Goal: Task Accomplishment & Management: Complete application form

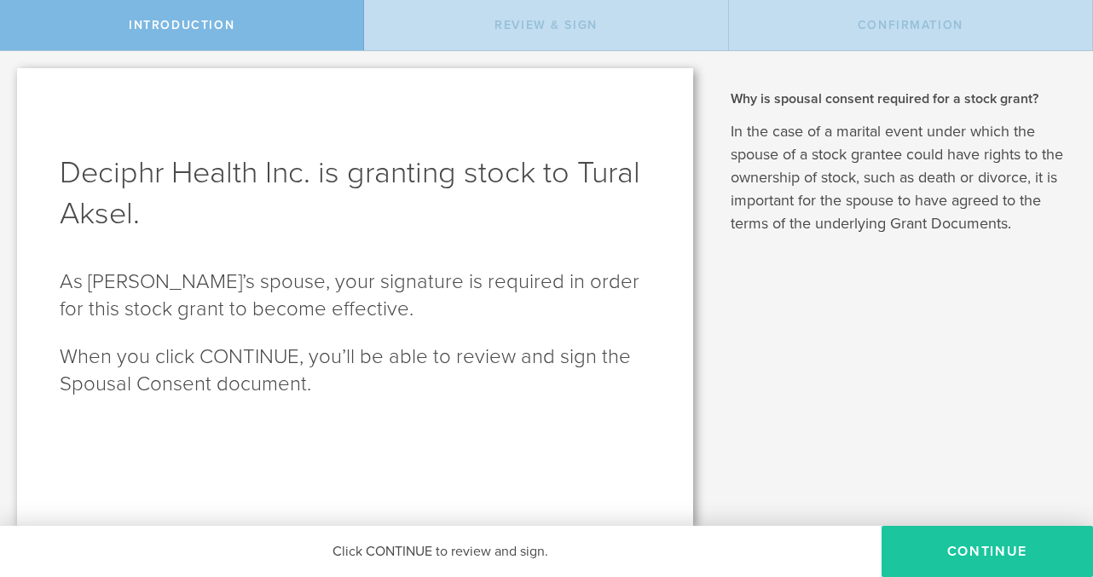
click at [929, 536] on button "CONTINUE" at bounding box center [986, 551] width 211 height 51
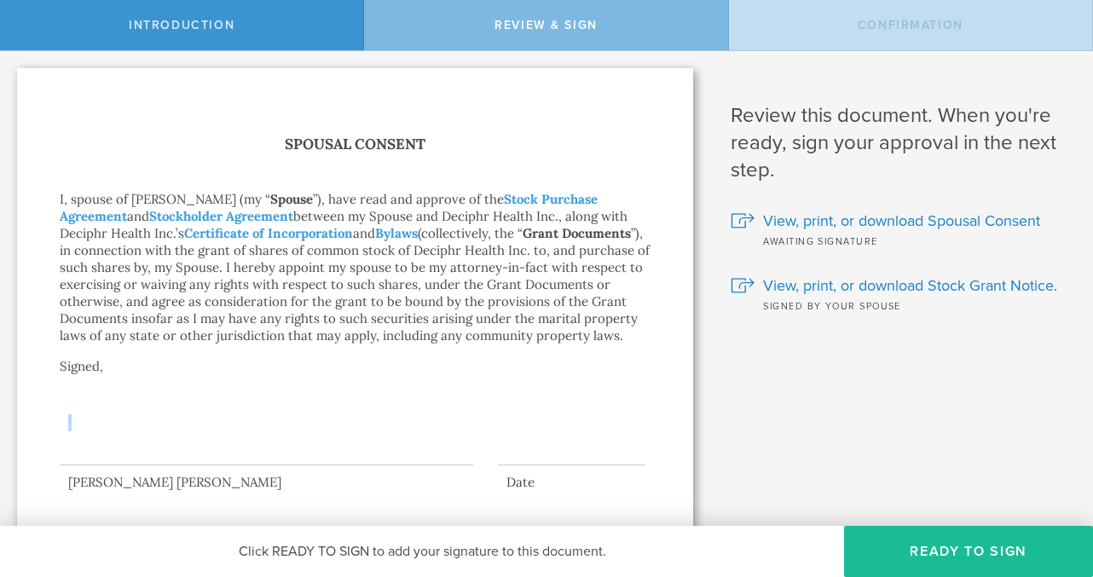
drag, startPoint x: 101, startPoint y: 399, endPoint x: 132, endPoint y: 427, distance: 41.6
click at [132, 427] on div at bounding box center [266, 431] width 413 height 68
drag, startPoint x: 91, startPoint y: 390, endPoint x: 115, endPoint y: 408, distance: 29.8
click at [115, 408] on div "Spousal Consent I, spouse of Tural Aksel (my “ Spouse ”), have read and approve…" at bounding box center [355, 311] width 591 height 359
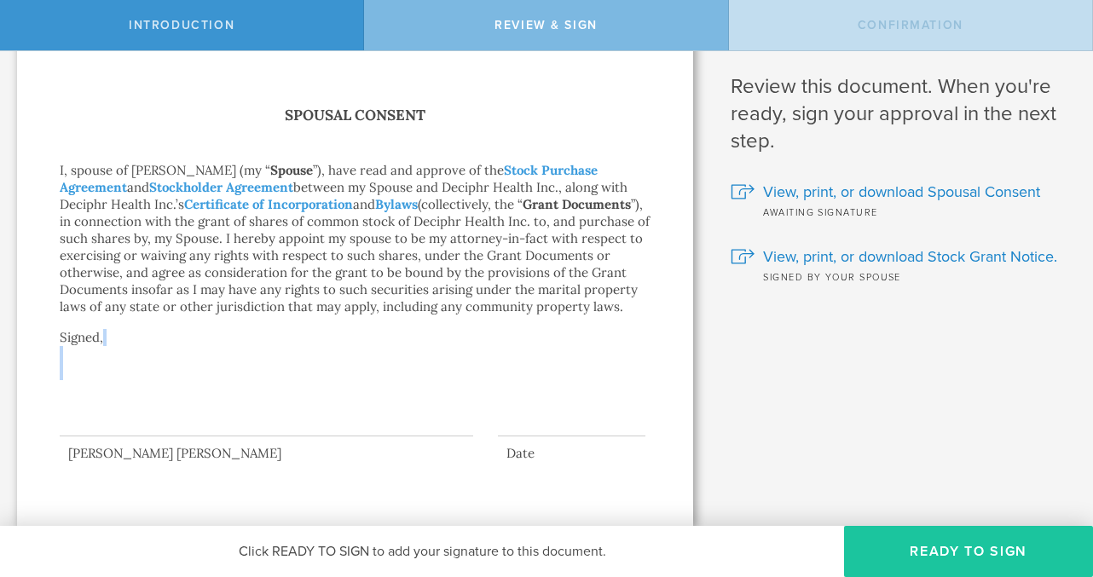
click at [943, 541] on button "Ready to Sign" at bounding box center [968, 551] width 249 height 51
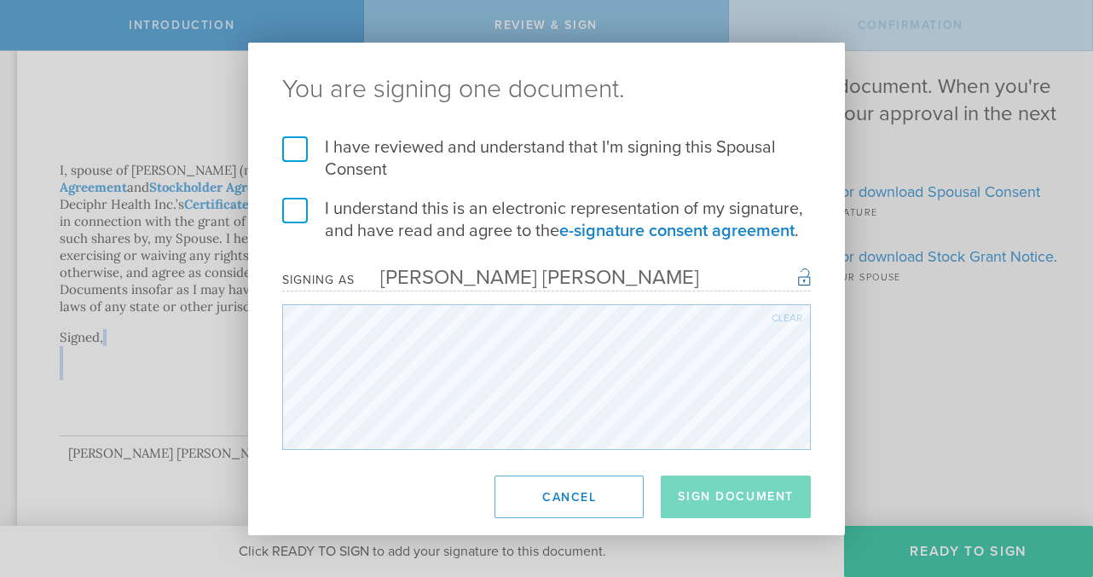
click at [300, 153] on label "I have reviewed and understand that I'm signing this Spousal Consent" at bounding box center [546, 158] width 529 height 44
click at [0, 0] on input "I have reviewed and understand that I'm signing this Spousal Consent" at bounding box center [0, 0] width 0 height 0
click at [292, 211] on label "I understand this is an electronic representation of my signature, and have rea…" at bounding box center [546, 220] width 529 height 44
click at [0, 0] on input "I understand this is an electronic representation of my signature, and have rea…" at bounding box center [0, 0] width 0 height 0
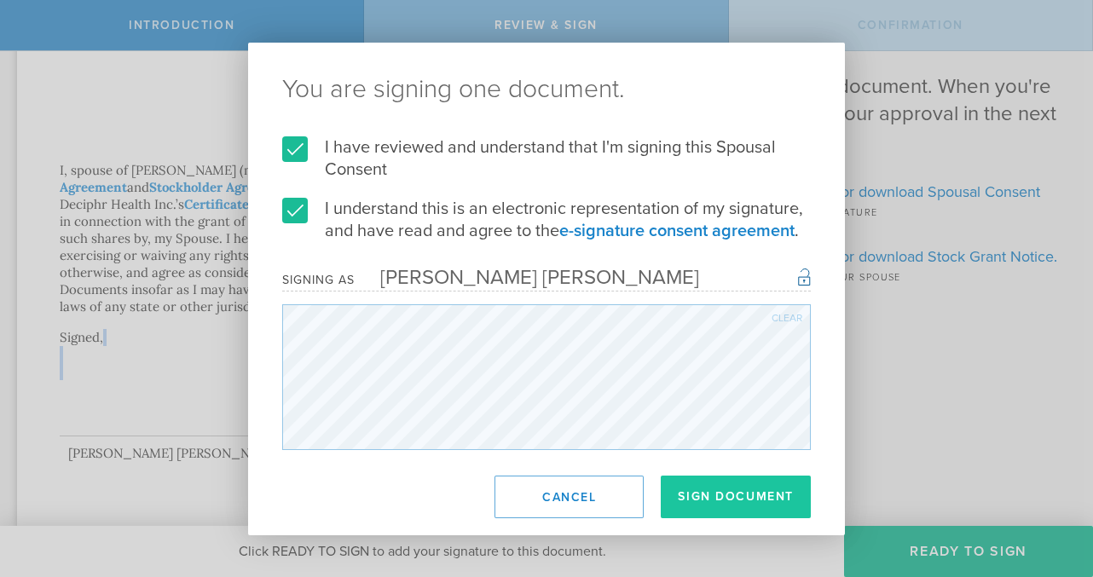
click at [707, 499] on button "Sign Document" at bounding box center [736, 497] width 150 height 43
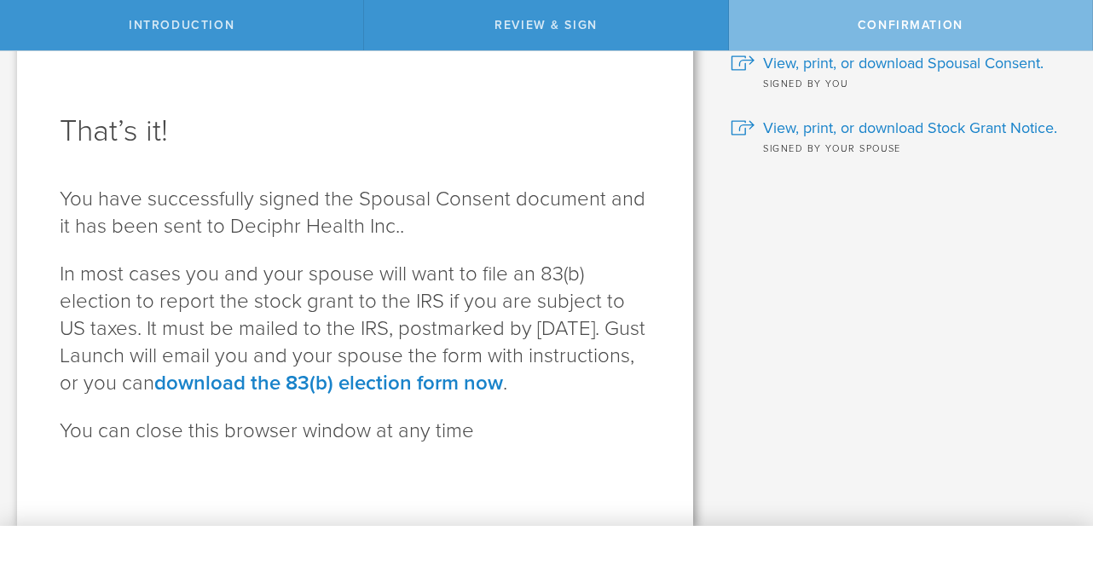
scroll to position [0, 0]
